Goal: Communication & Community: Answer question/provide support

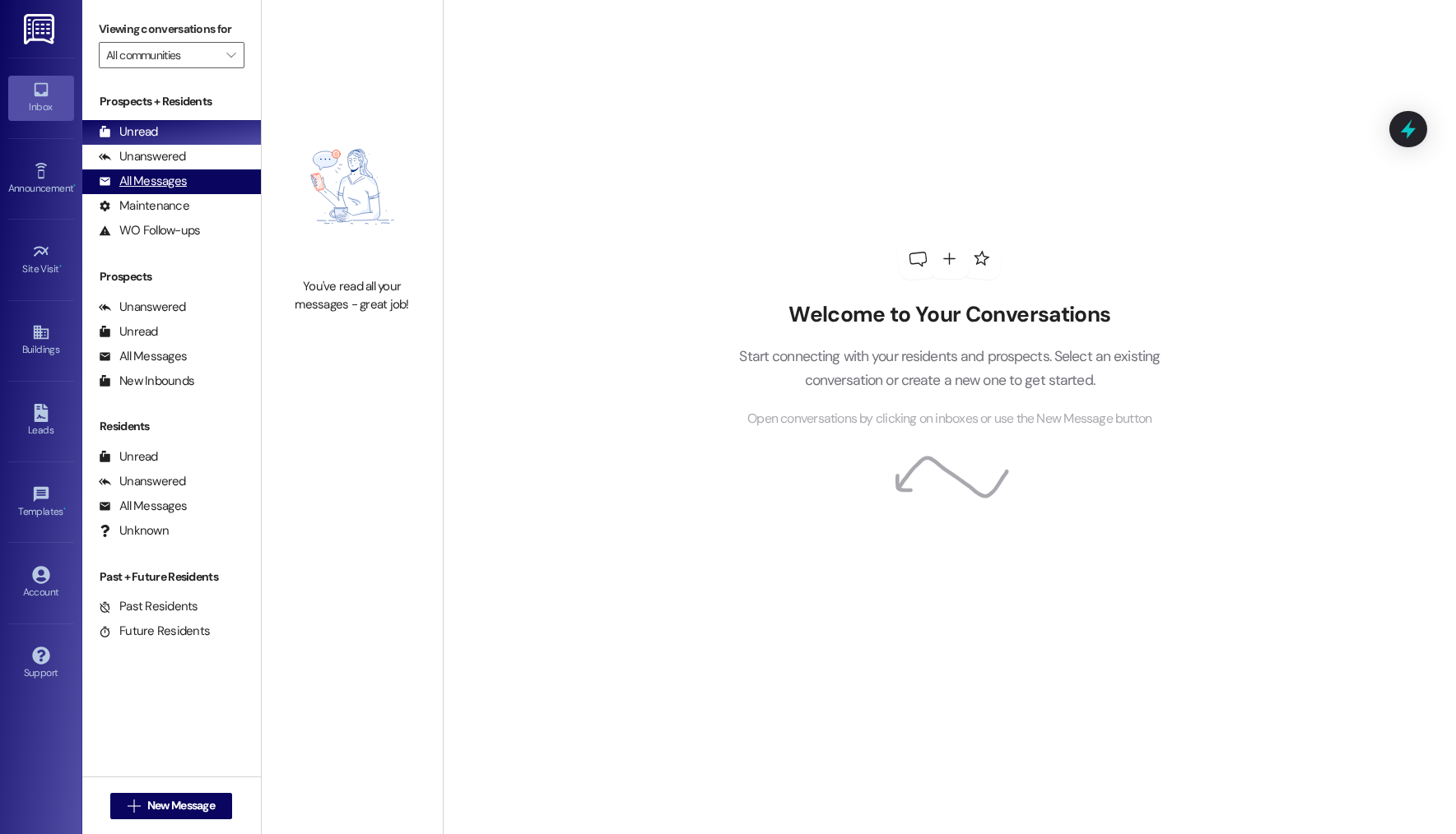
click at [180, 171] on div "All Messages (undefined)" at bounding box center [171, 181] width 179 height 24
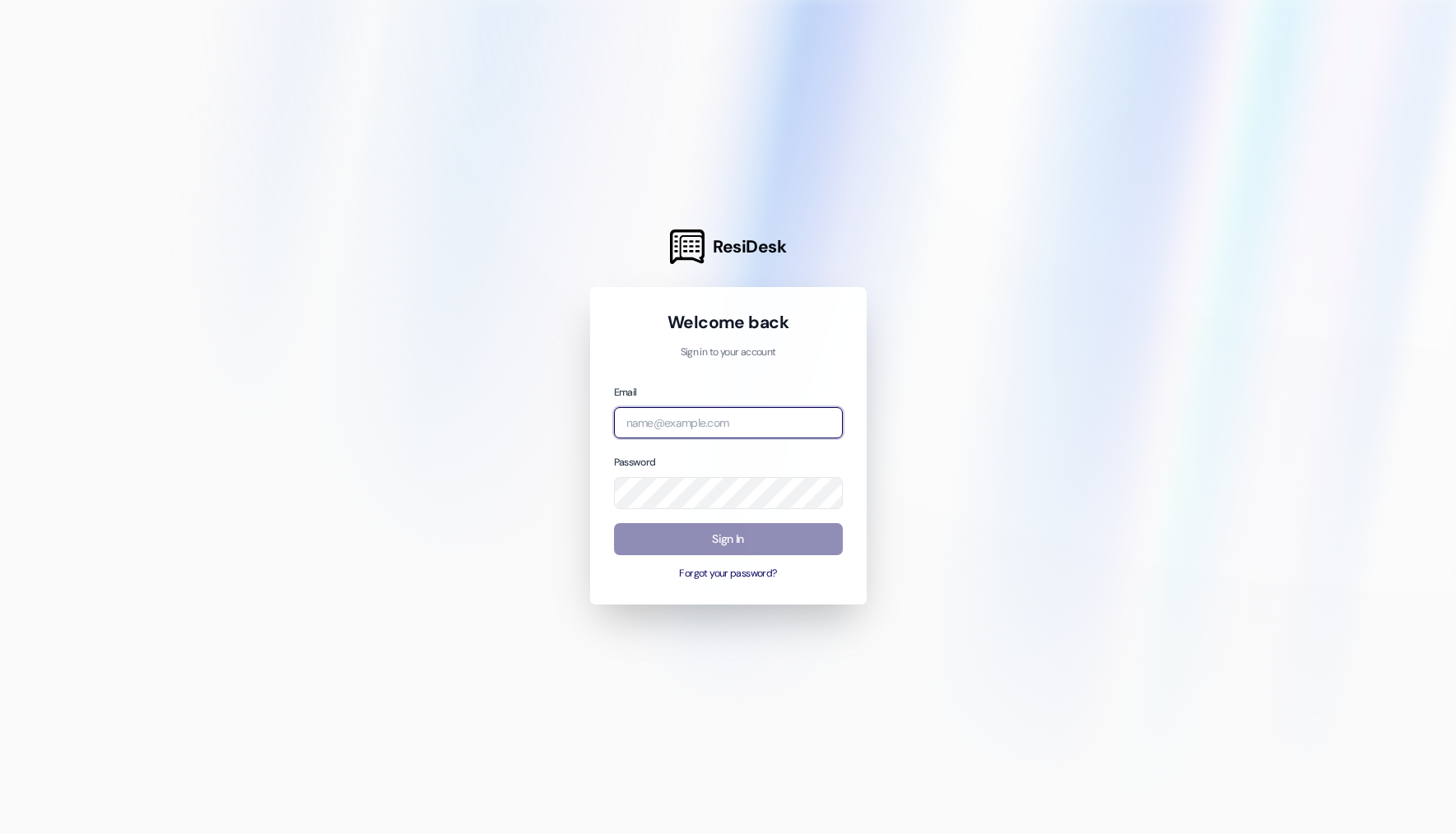
type input "rosemary@imsdevelopment.net"
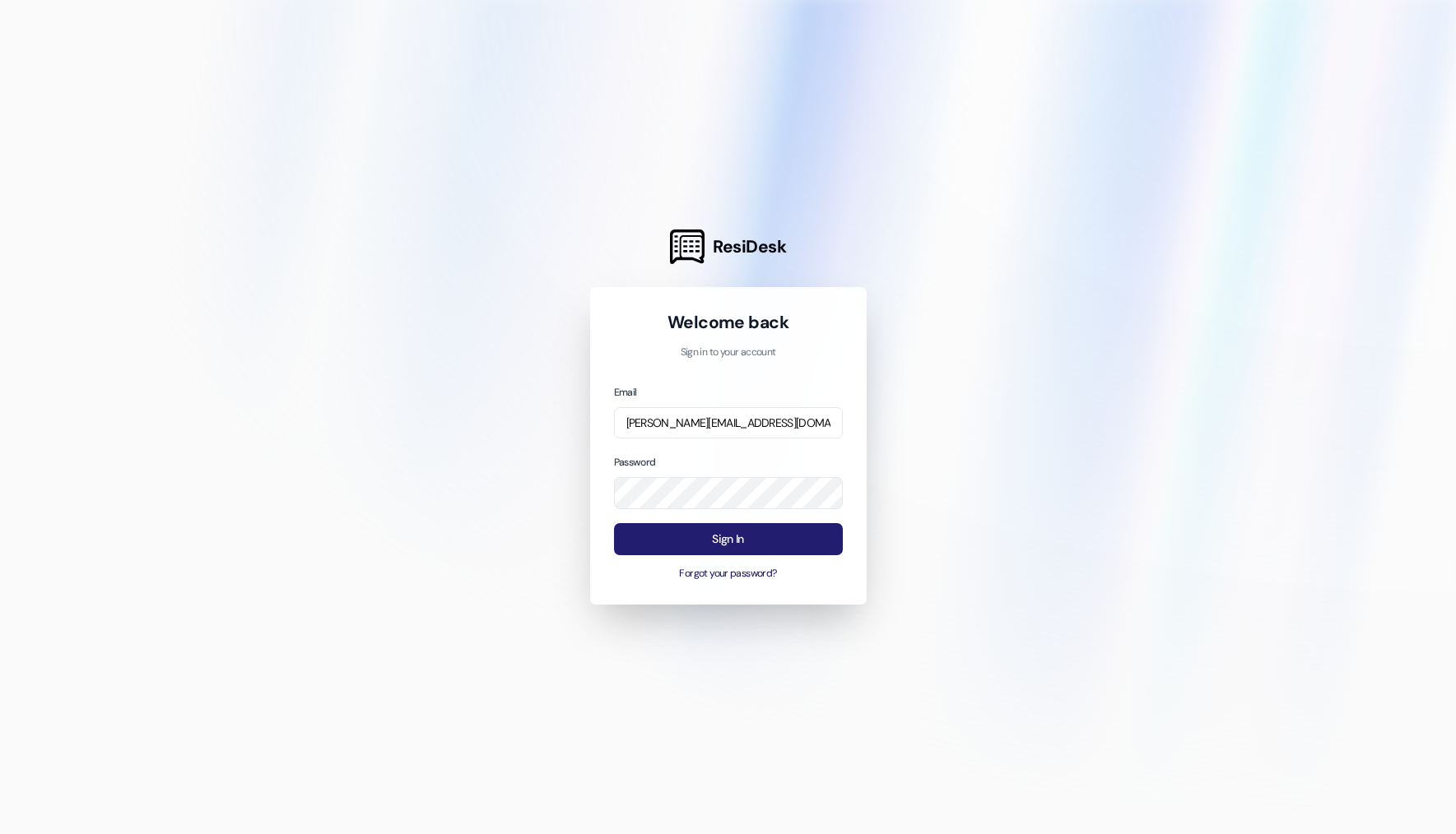
click at [714, 542] on button "Sign In" at bounding box center [728, 539] width 229 height 32
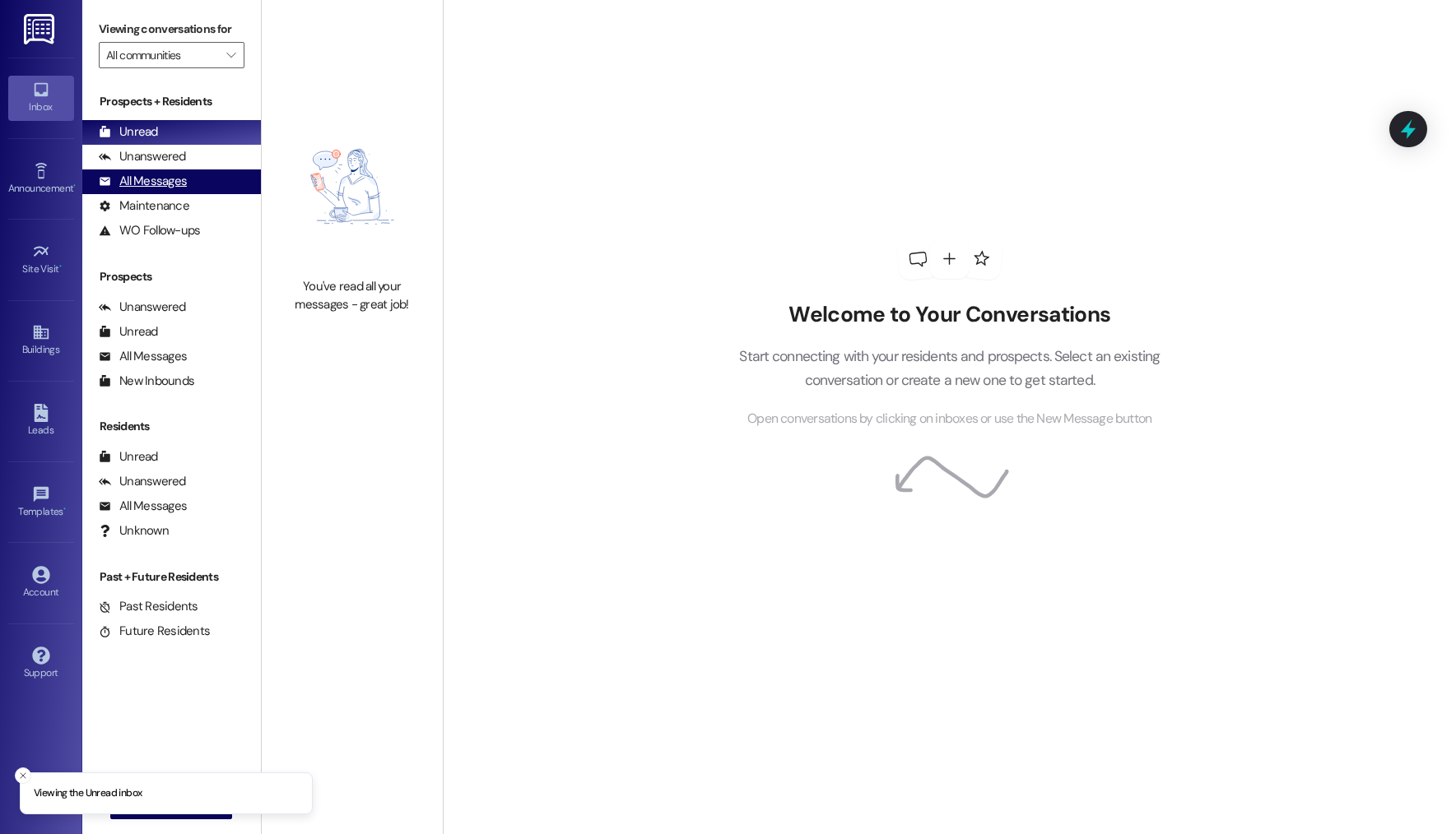
click at [167, 179] on div "All Messages" at bounding box center [143, 181] width 88 height 17
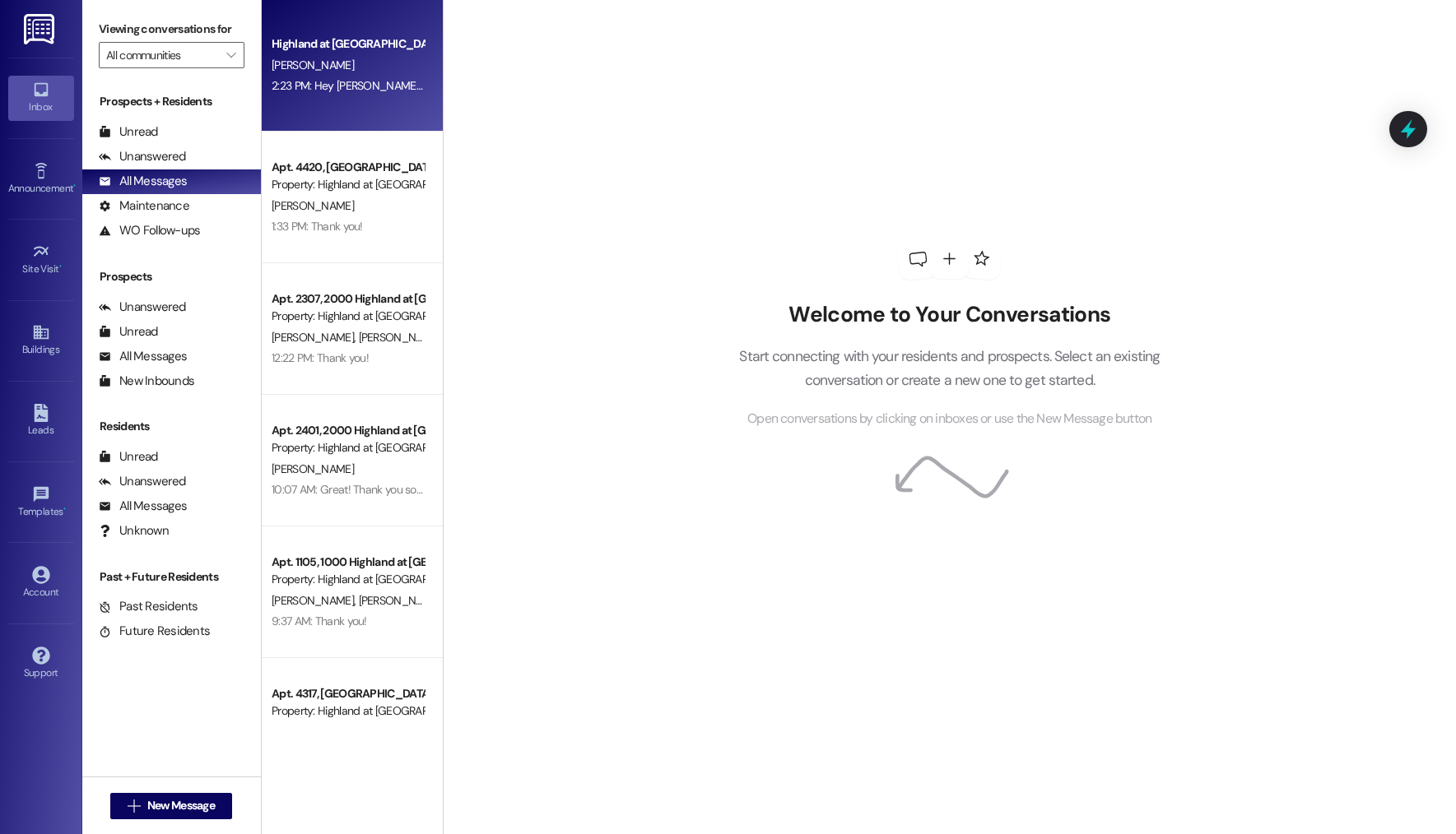
click at [310, 93] on div "2:23 PM: Hey Howard! Your application has been approved! Are you and Kendrick g…" at bounding box center [348, 86] width 155 height 21
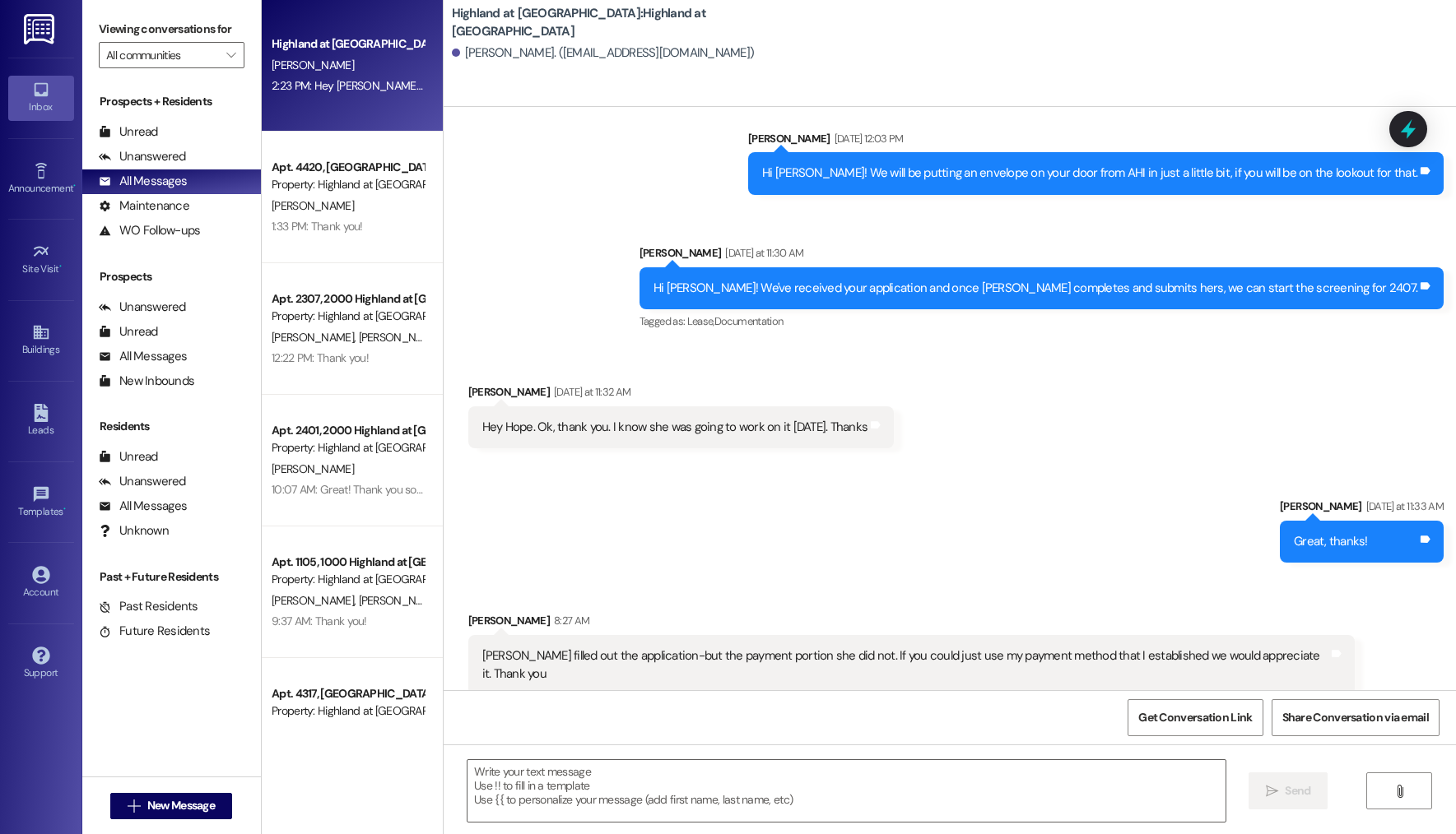
scroll to position [1499, 0]
